Goal: Find specific page/section: Find specific page/section

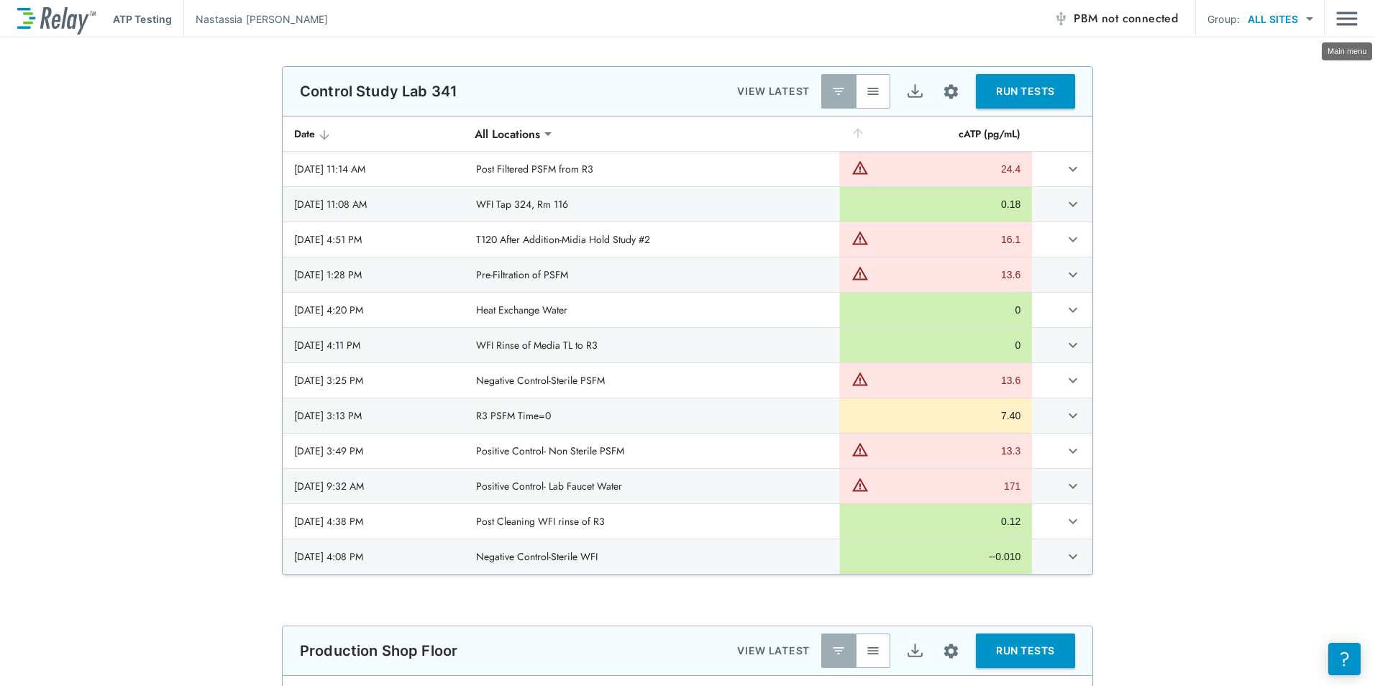
click at [1344, 25] on img "Main menu" at bounding box center [1347, 18] width 22 height 27
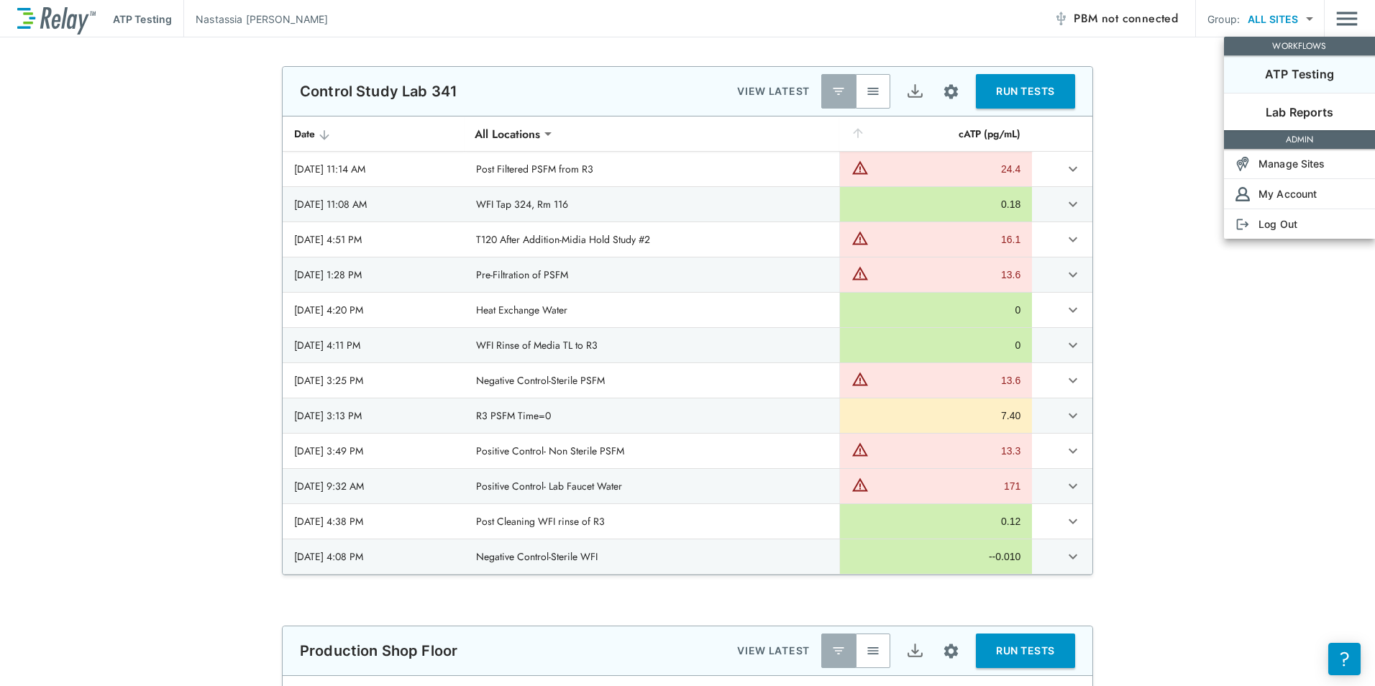
click at [1310, 109] on p "Lab Reports" at bounding box center [1299, 112] width 68 height 17
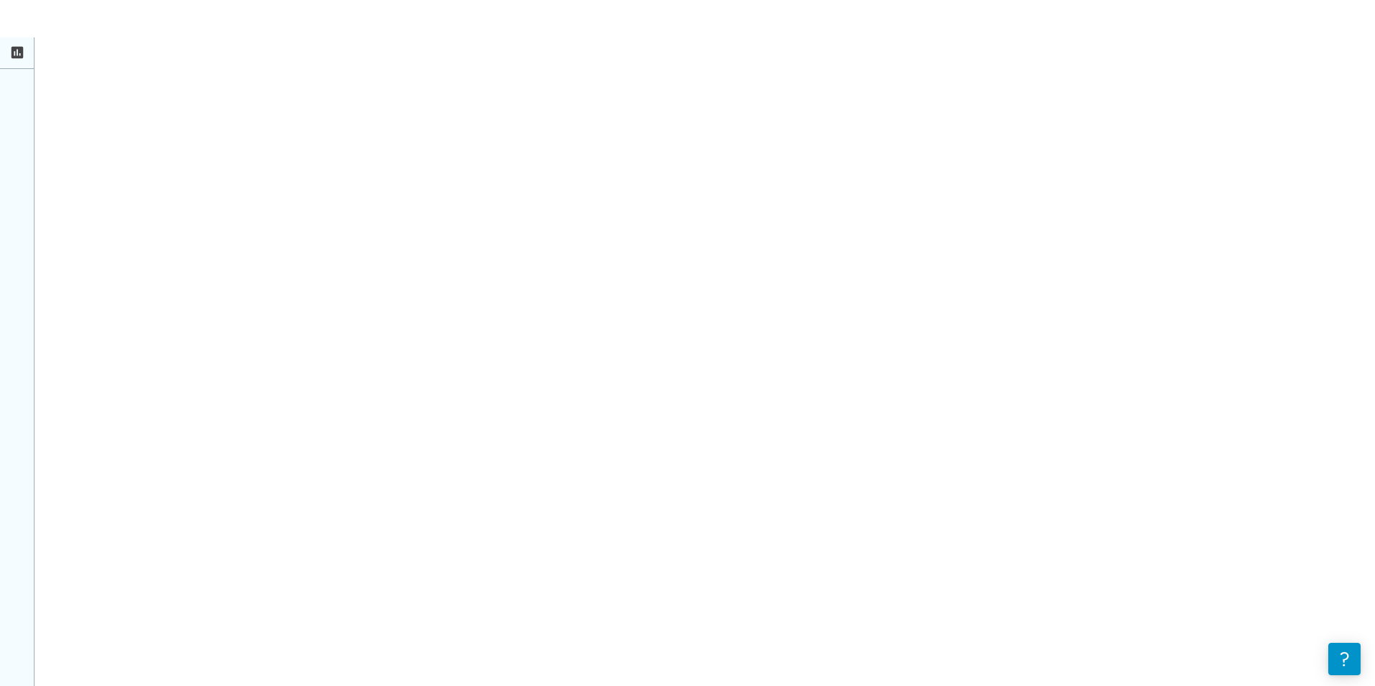
click at [20, 47] on icon at bounding box center [18, 53] width 12 height 12
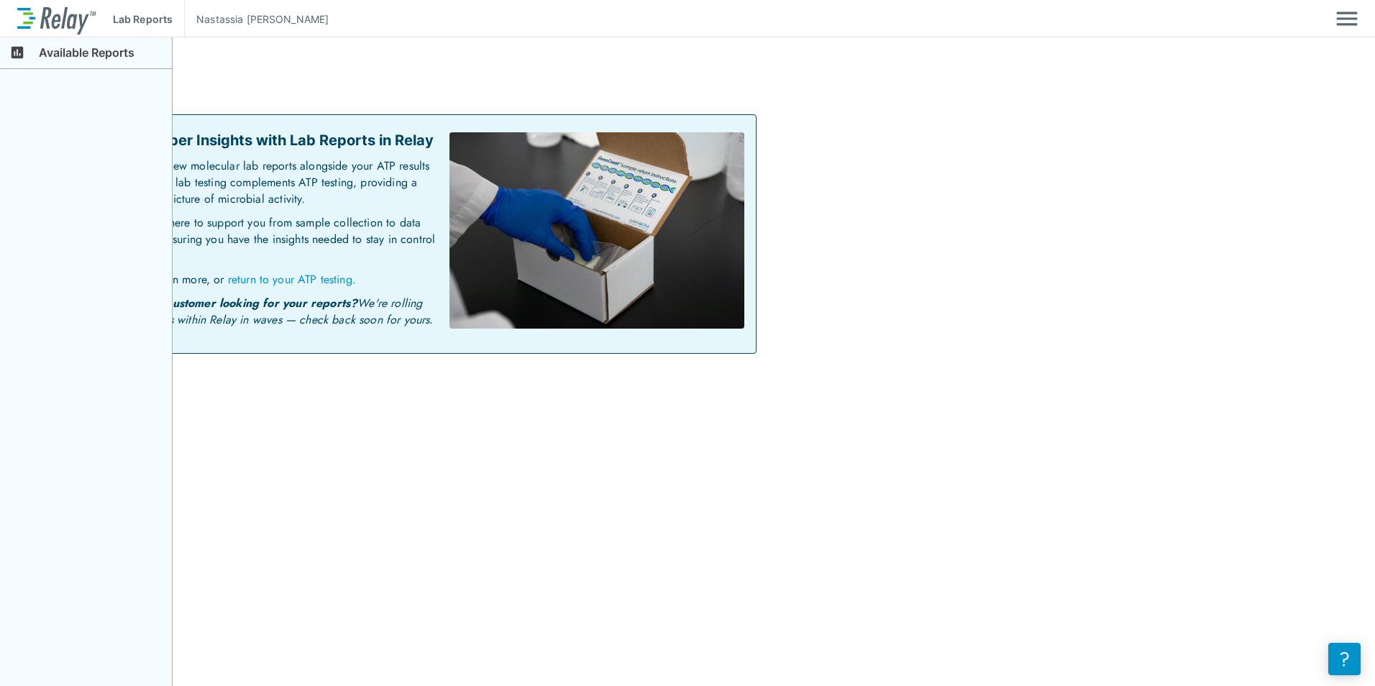
drag, startPoint x: 307, startPoint y: 375, endPoint x: 440, endPoint y: 385, distance: 133.4
click at [440, 385] on div "Available Reports Lab Reports [PERSON_NAME] Lab Reports Unlock Deeper Insights …" at bounding box center [687, 343] width 1375 height 686
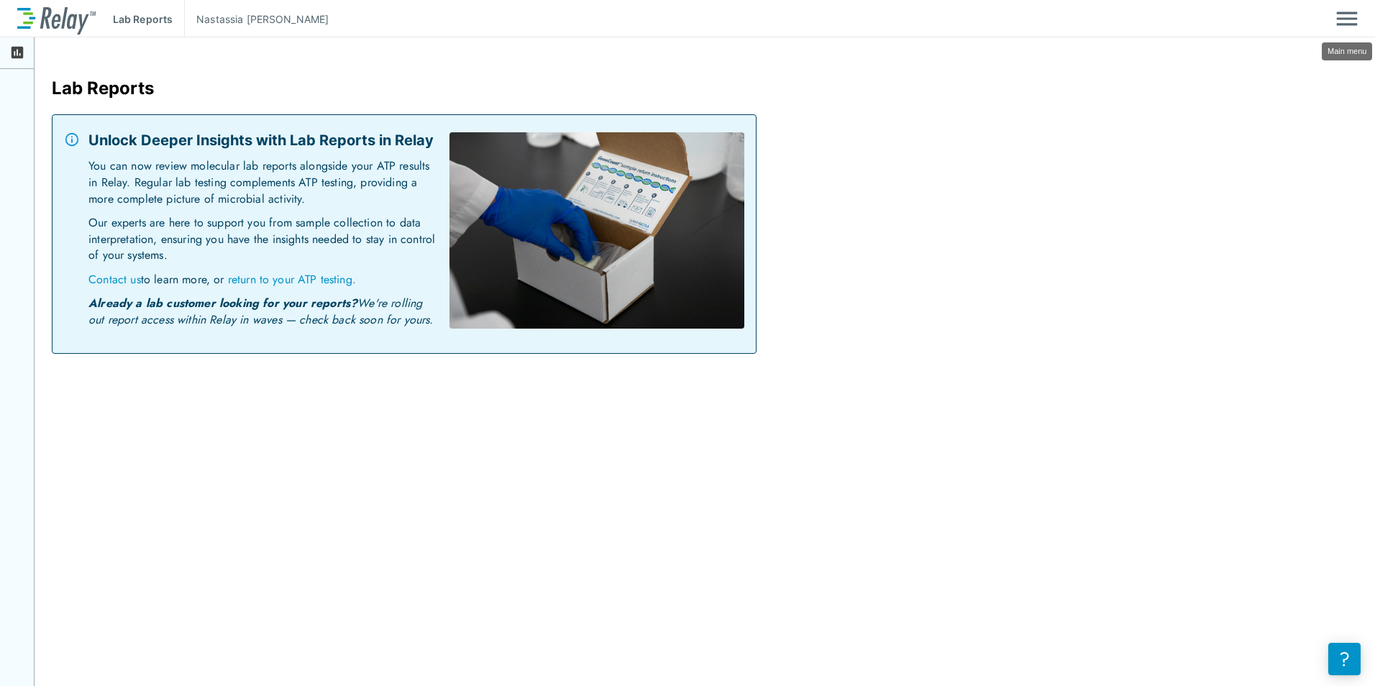
click at [1341, 27] on img "Main menu" at bounding box center [1347, 18] width 22 height 27
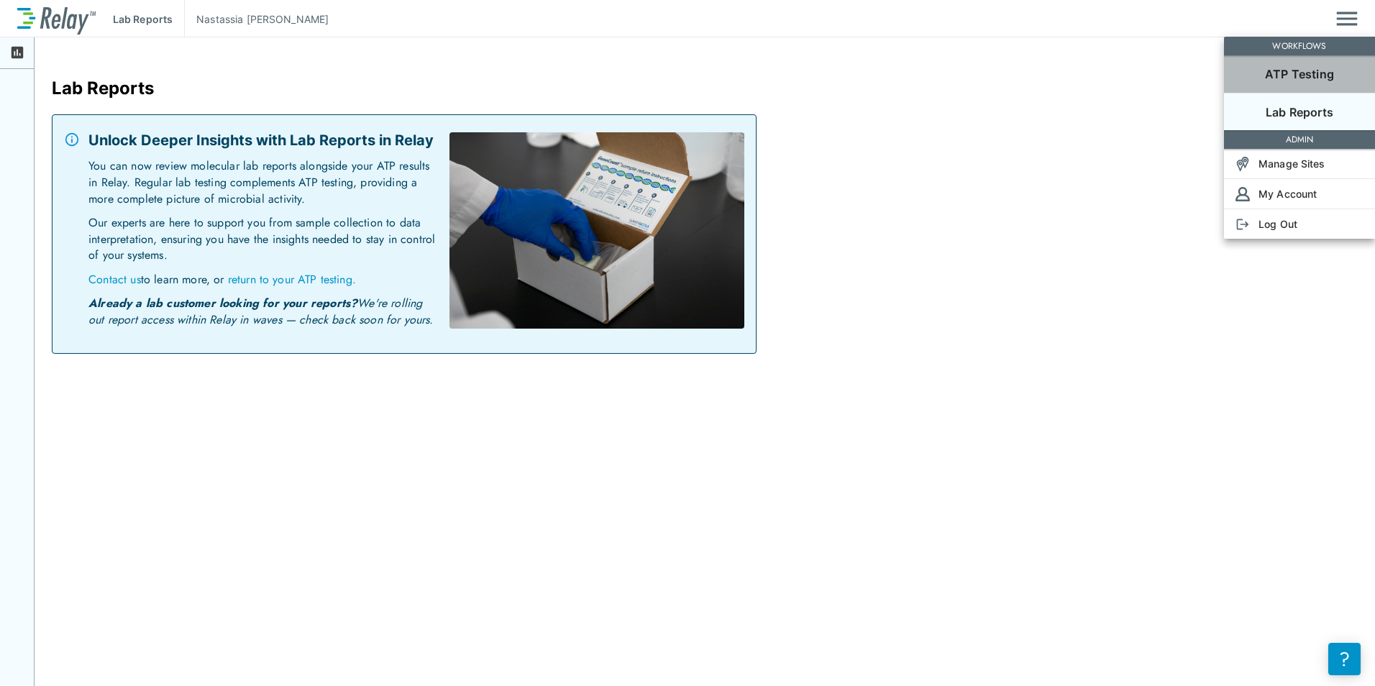
click at [1302, 78] on p "ATP Testing" at bounding box center [1299, 73] width 69 height 17
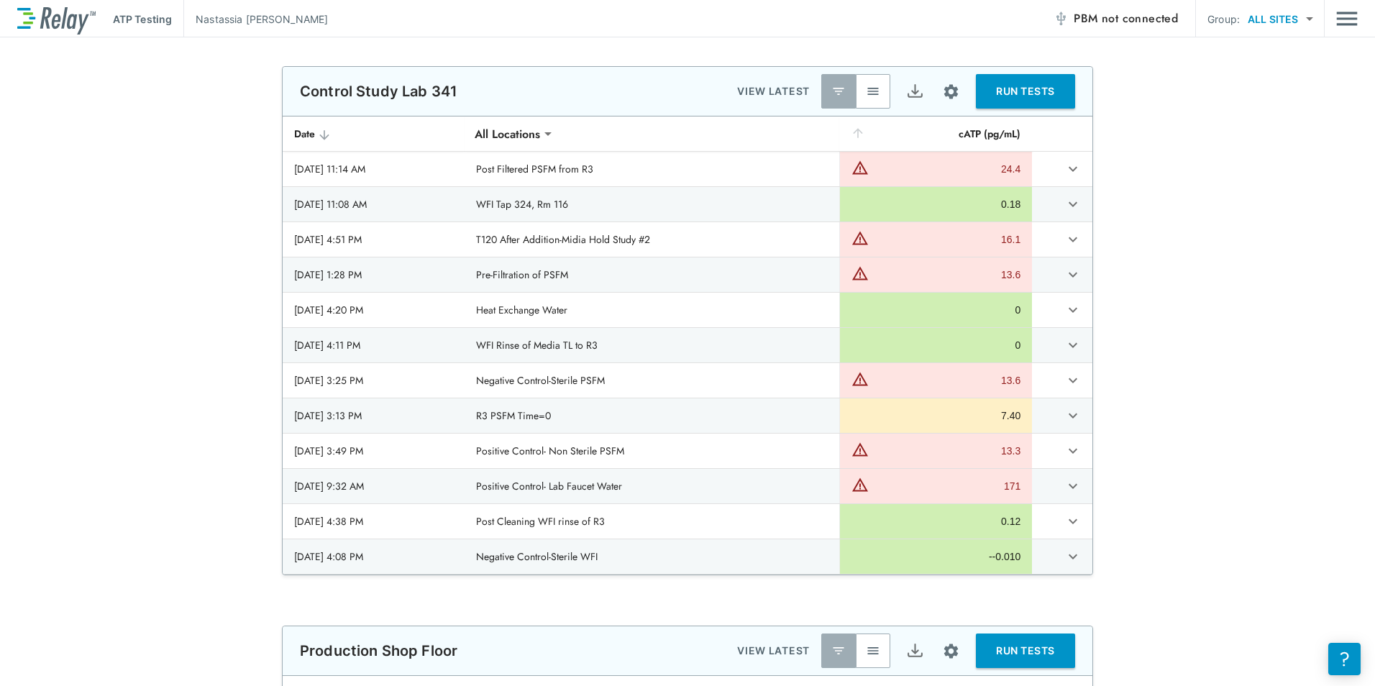
click at [69, 21] on img at bounding box center [56, 19] width 78 height 31
click at [1298, 19] on body "**********" at bounding box center [687, 343] width 1375 height 686
click at [1349, 19] on div at bounding box center [687, 343] width 1375 height 686
